Goal: Task Accomplishment & Management: Manage account settings

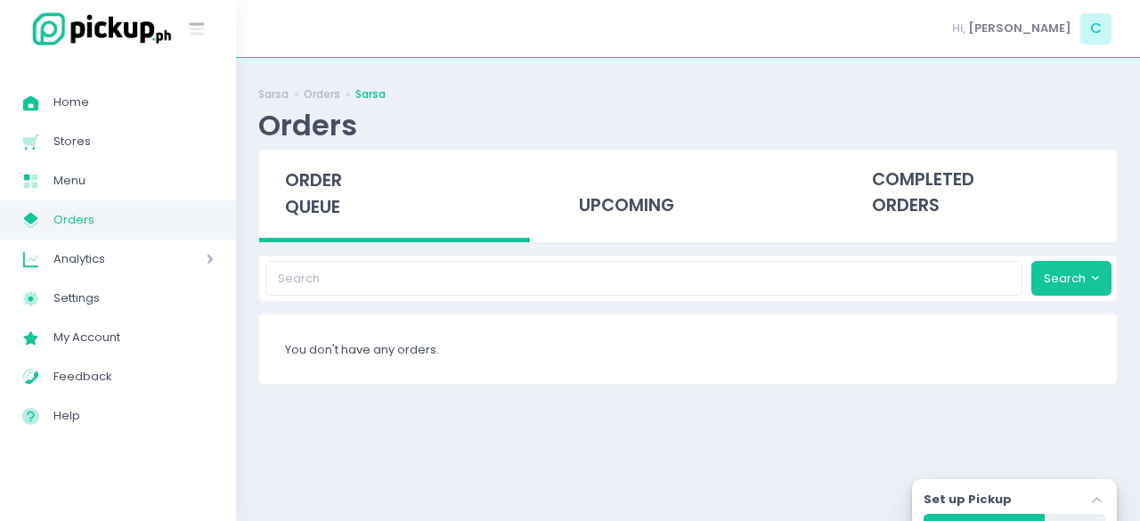
click at [148, 206] on link "My Store Created with Sketch. Orders" at bounding box center [118, 219] width 236 height 39
click at [1088, 492] on icon "Stockholm-icons / Navigation / Angle-up Created with Sketch." at bounding box center [1097, 501] width 18 height 18
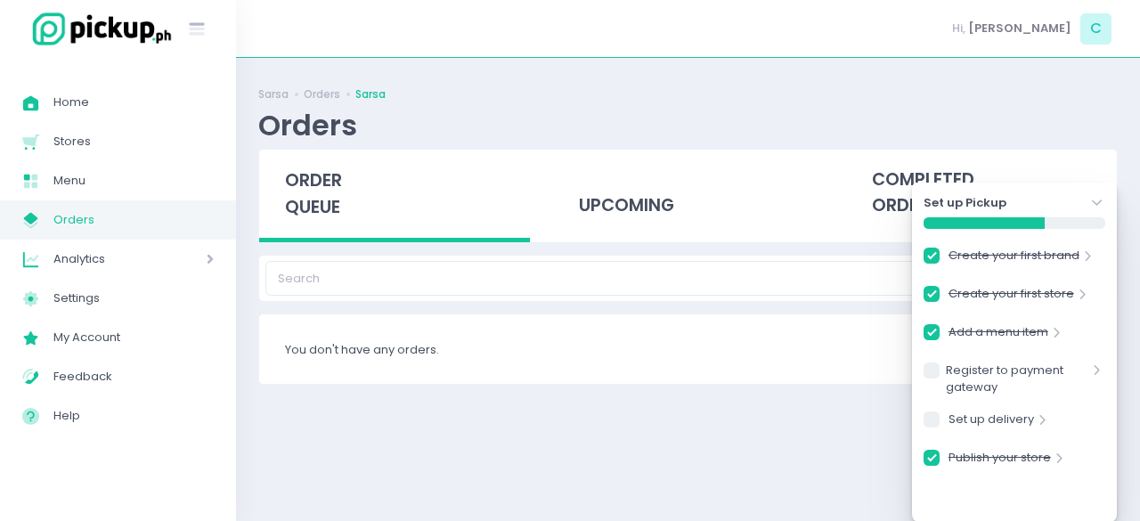
click at [839, 471] on div "Sarsa Orders Sarsa Orders order queue upcoming completed orders Search You don'…" at bounding box center [688, 289] width 904 height 419
click at [666, 298] on div "Search" at bounding box center [688, 278] width 858 height 45
click at [1098, 209] on icon "Stockholm-icons / Navigation / Angle-down Created with Sketch." at bounding box center [1097, 203] width 18 height 18
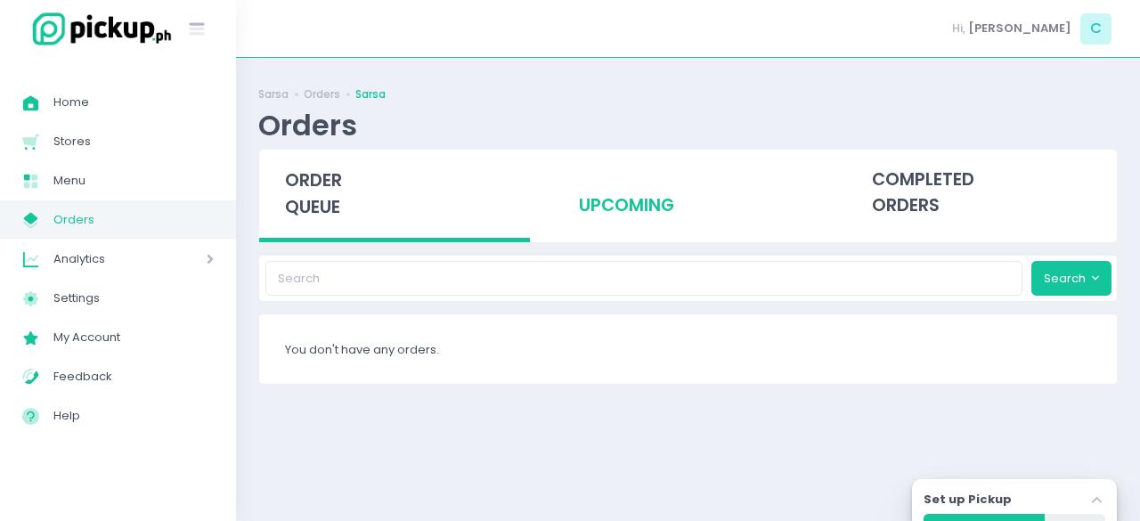
click at [622, 207] on div "upcoming" at bounding box center [687, 193] width 271 height 87
